Goal: Information Seeking & Learning: Understand process/instructions

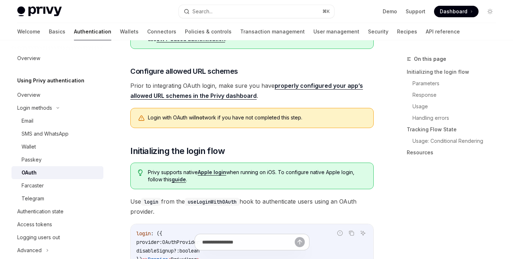
scroll to position [101, 0]
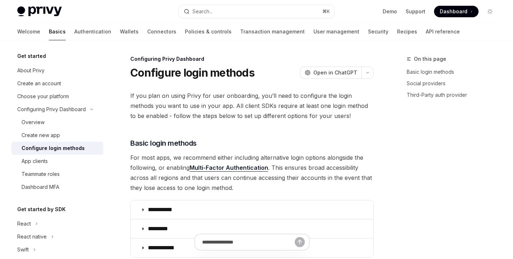
scroll to position [345, 0]
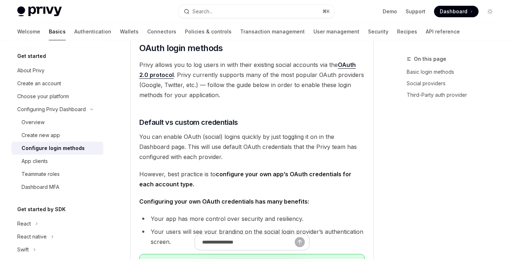
click at [375, 25] on div "Welcome Basics Authentication Wallets Connectors Policies & controls Transactio…" at bounding box center [238, 31] width 443 height 17
click at [379, 27] on div "Welcome Basics Authentication Wallets Connectors Policies & controls Transactio…" at bounding box center [238, 31] width 443 height 17
click at [426, 34] on link "API reference" at bounding box center [443, 31] width 34 height 17
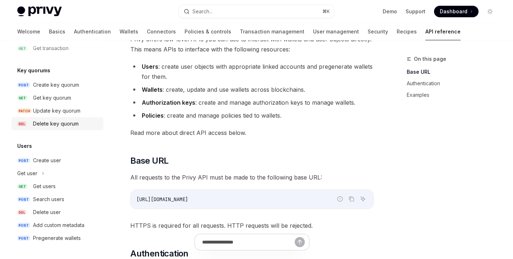
scroll to position [86, 0]
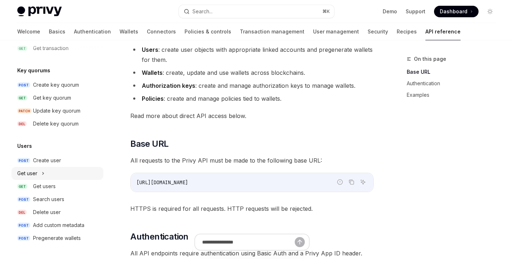
click at [58, 179] on div "Get user" at bounding box center [57, 173] width 92 height 13
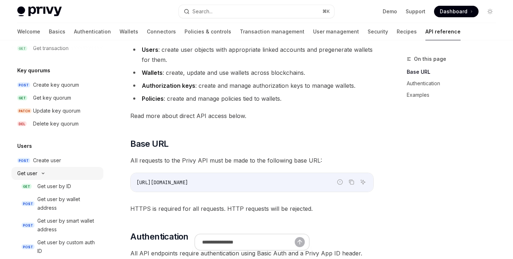
type textarea "*"
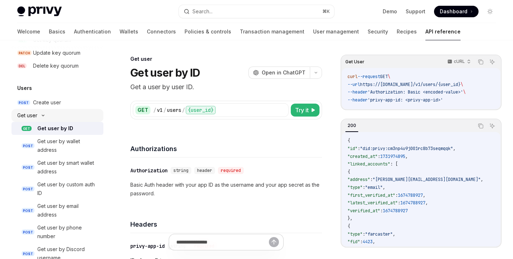
scroll to position [748, 0]
